Goal: Task Accomplishment & Management: Manage account settings

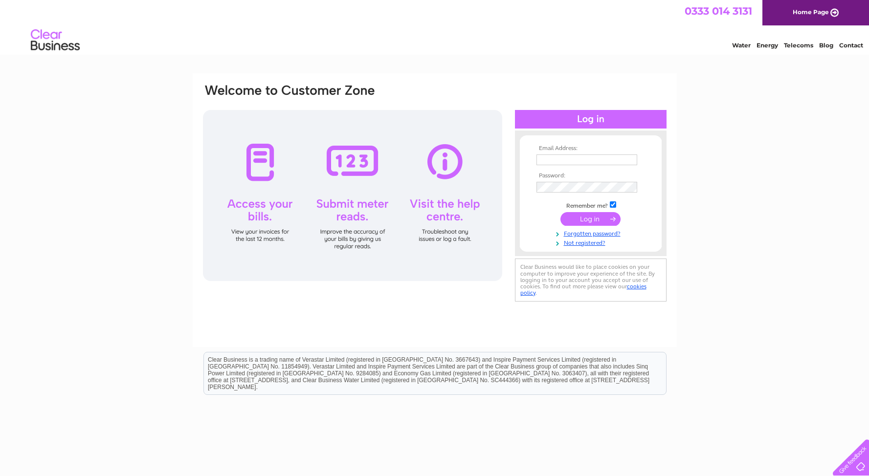
click at [576, 158] on input "text" at bounding box center [586, 159] width 101 height 11
type input "jordan.fentie@subsea-pressurecontrols.com"
click at [576, 222] on input "submit" at bounding box center [590, 219] width 60 height 14
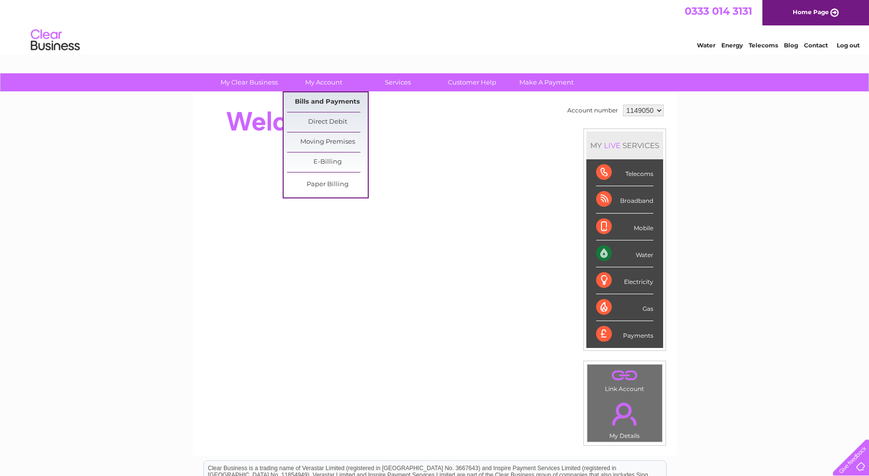
click at [333, 105] on link "Bills and Payments" at bounding box center [327, 102] width 81 height 20
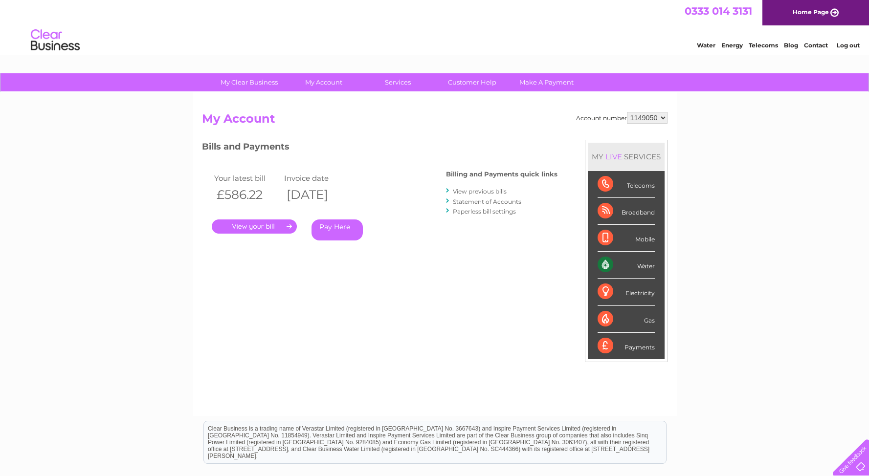
click at [263, 223] on link "." at bounding box center [254, 226] width 85 height 14
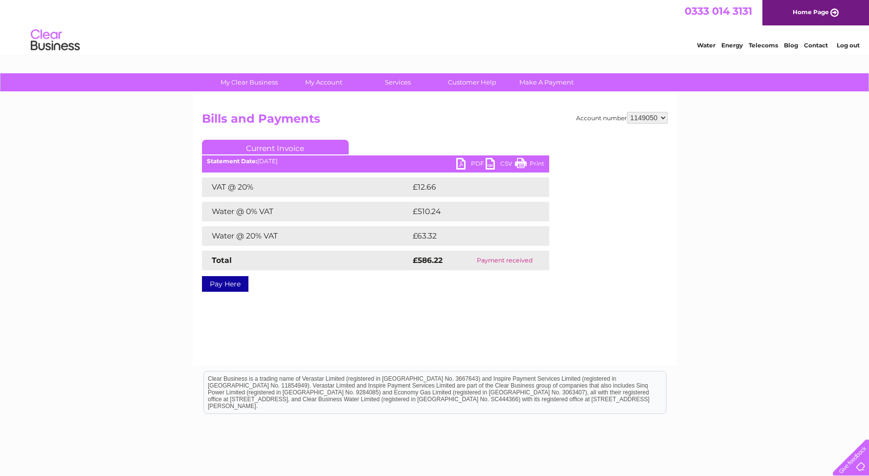
click at [463, 162] on link "PDF" at bounding box center [470, 165] width 29 height 14
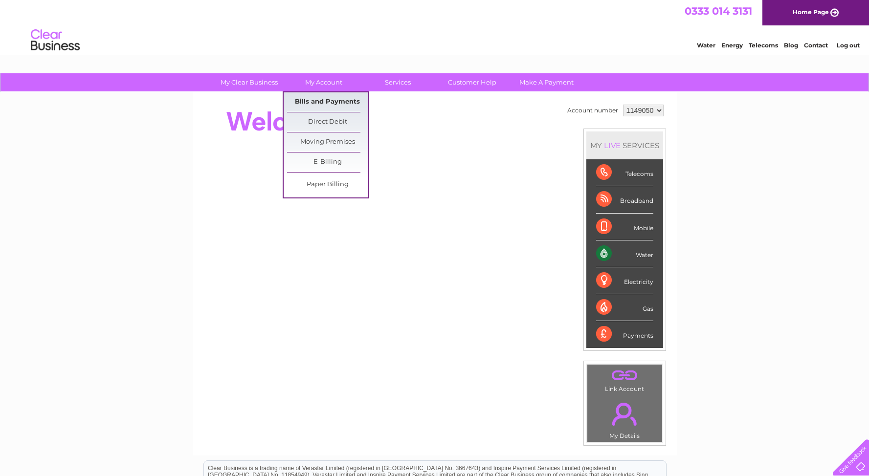
click at [319, 100] on link "Bills and Payments" at bounding box center [327, 102] width 81 height 20
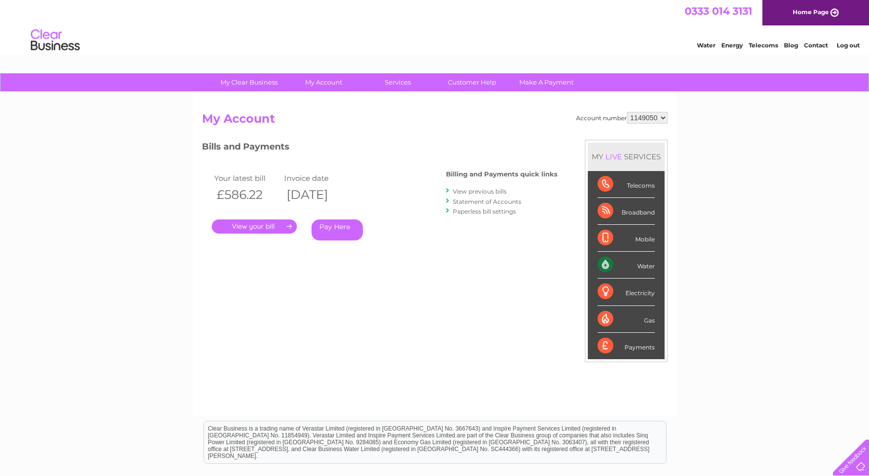
click at [245, 186] on th "£586.22" at bounding box center [247, 195] width 70 height 20
click at [266, 226] on link "." at bounding box center [254, 226] width 85 height 14
